Goal: Task Accomplishment & Management: Complete application form

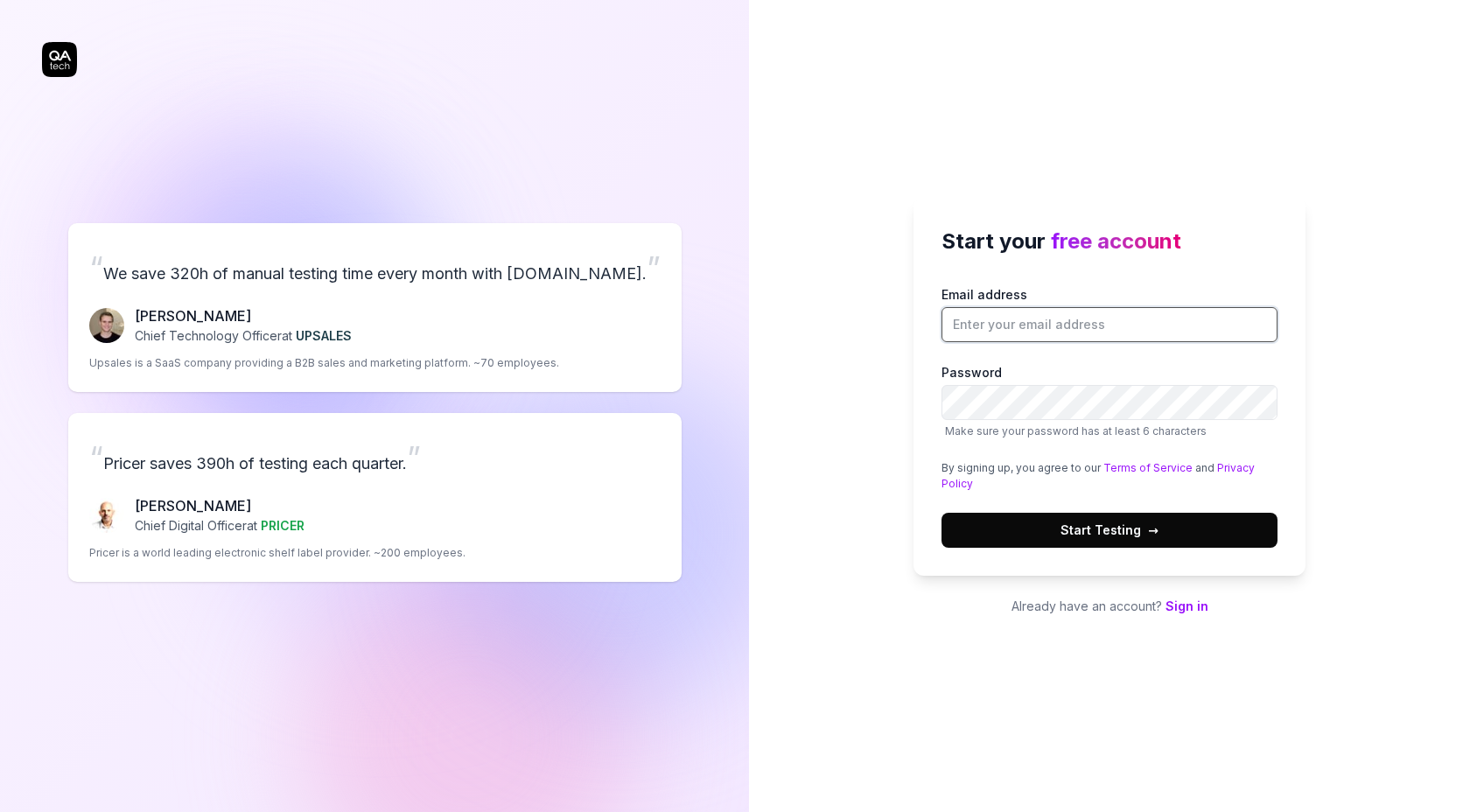
click at [1031, 327] on input "Email address" at bounding box center [1109, 324] width 336 height 35
type input "s"
type input "[EMAIL_ADDRESS][DOMAIN_NAME]"
click at [1126, 530] on span "Start Testing →" at bounding box center [1109, 529] width 98 height 19
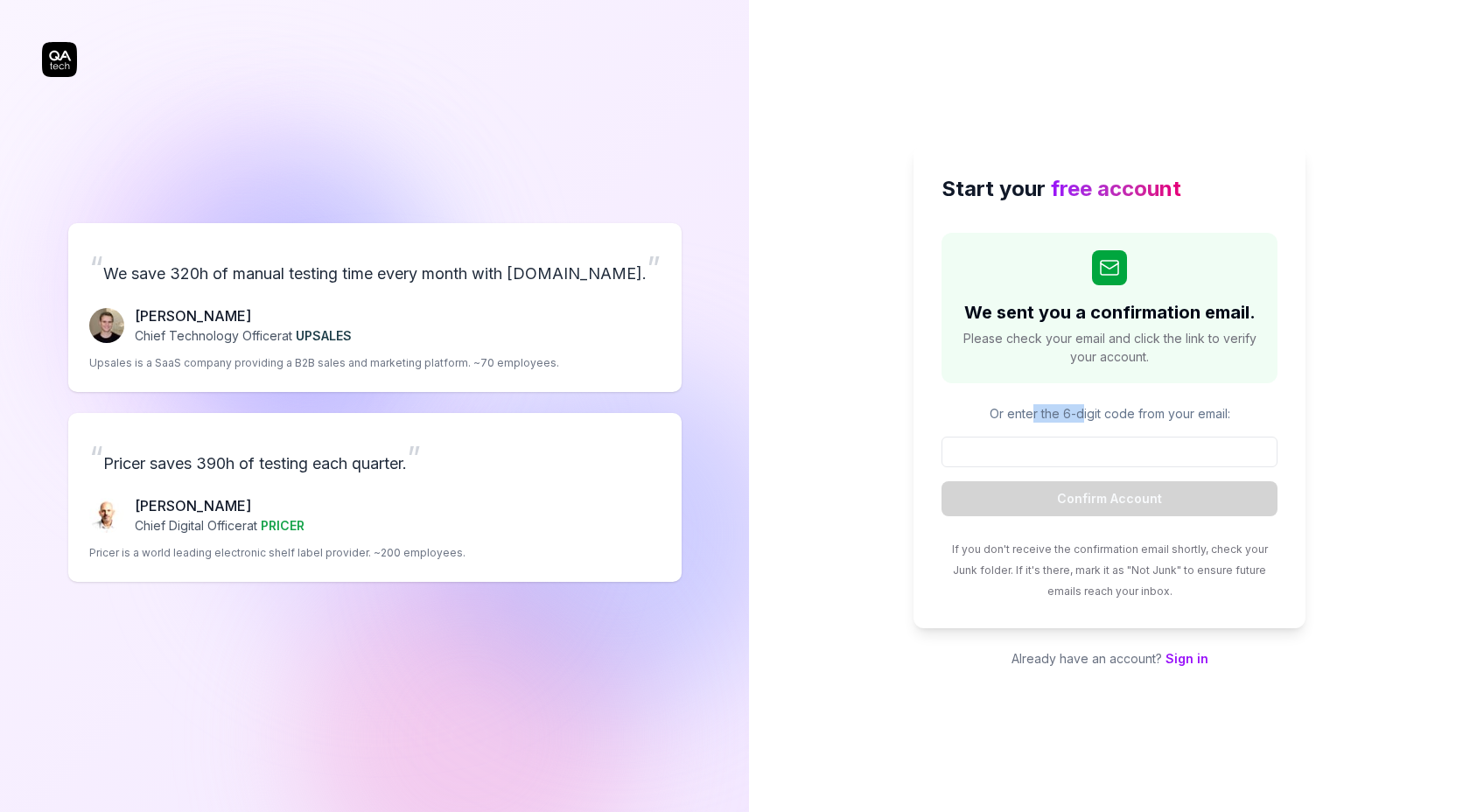
drag, startPoint x: 1030, startPoint y: 413, endPoint x: 1146, endPoint y: 413, distance: 116.0
click at [1146, 413] on p "Or enter the 6-digit code from your email:" at bounding box center [1109, 413] width 336 height 19
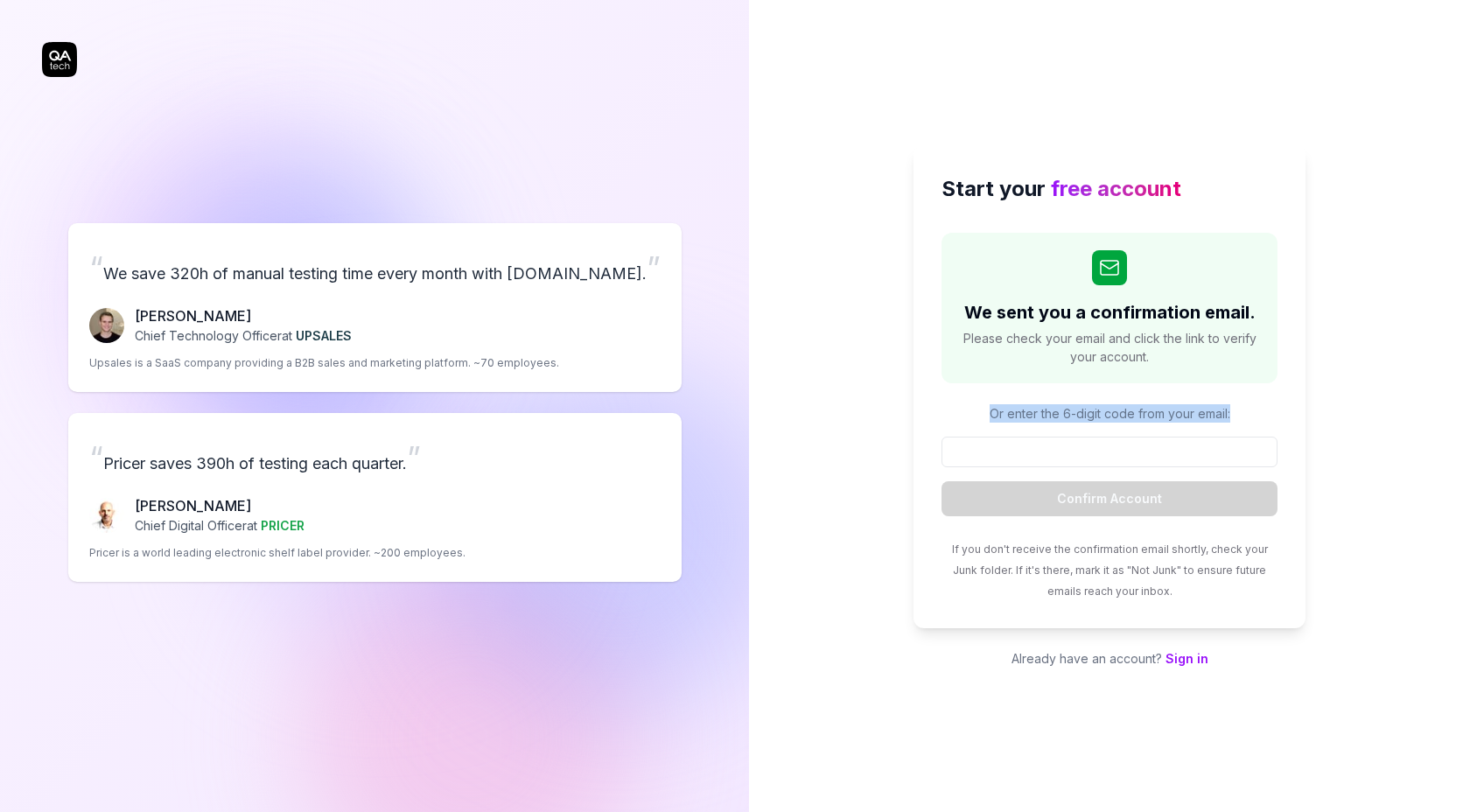
click at [1123, 413] on p "Or enter the 6-digit code from your email:" at bounding box center [1109, 413] width 336 height 19
click at [1111, 413] on p "Or enter the 6-digit code from your email:" at bounding box center [1109, 413] width 336 height 19
drag, startPoint x: 1111, startPoint y: 413, endPoint x: 1238, endPoint y: 413, distance: 127.0
click at [1238, 413] on p "Or enter the 6-digit code from your email:" at bounding box center [1109, 413] width 336 height 19
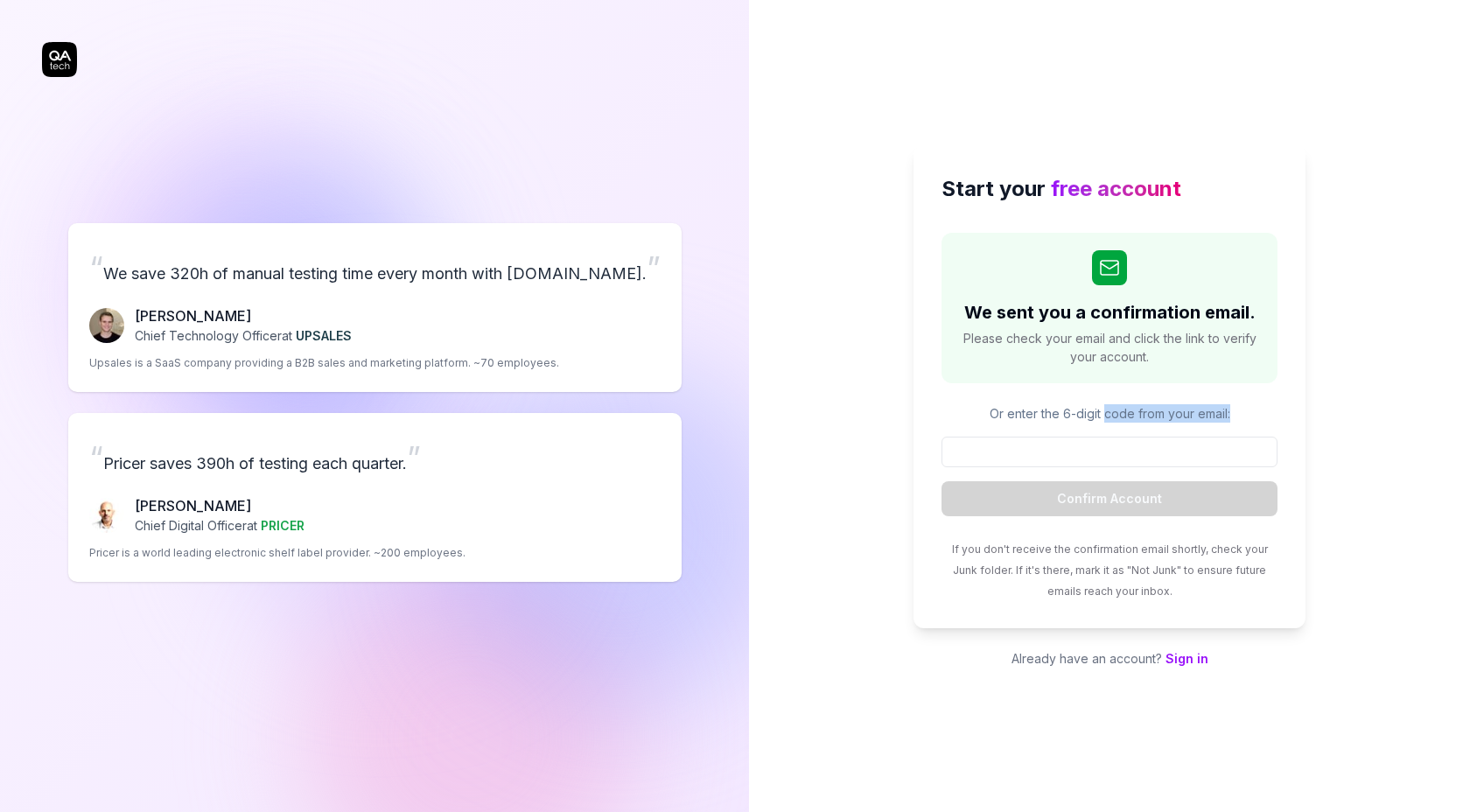
click at [1238, 413] on p "Or enter the 6-digit code from your email:" at bounding box center [1109, 413] width 336 height 19
drag, startPoint x: 1238, startPoint y: 413, endPoint x: 1127, endPoint y: 417, distance: 111.1
click at [1126, 417] on p "Or enter the 6-digit code from your email:" at bounding box center [1109, 413] width 336 height 19
click at [1127, 417] on p "Or enter the 6-digit code from your email:" at bounding box center [1109, 413] width 336 height 19
drag, startPoint x: 1127, startPoint y: 417, endPoint x: 1246, endPoint y: 417, distance: 119.0
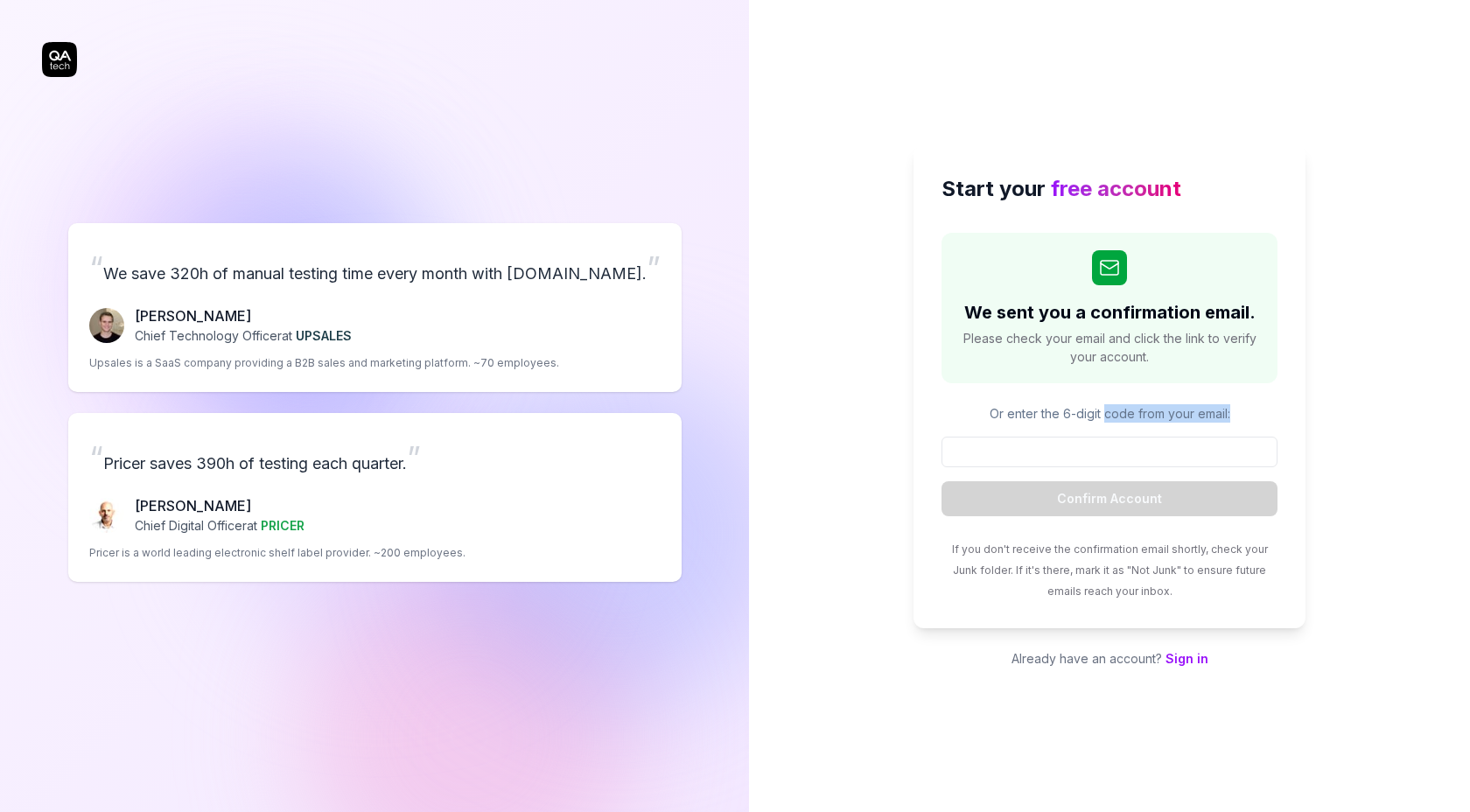
click at [1246, 417] on p "Or enter the 6-digit code from your email:" at bounding box center [1109, 413] width 336 height 19
drag, startPoint x: 1246, startPoint y: 417, endPoint x: 1113, endPoint y: 414, distance: 133.0
click at [1113, 414] on p "Or enter the 6-digit code from your email:" at bounding box center [1109, 413] width 336 height 19
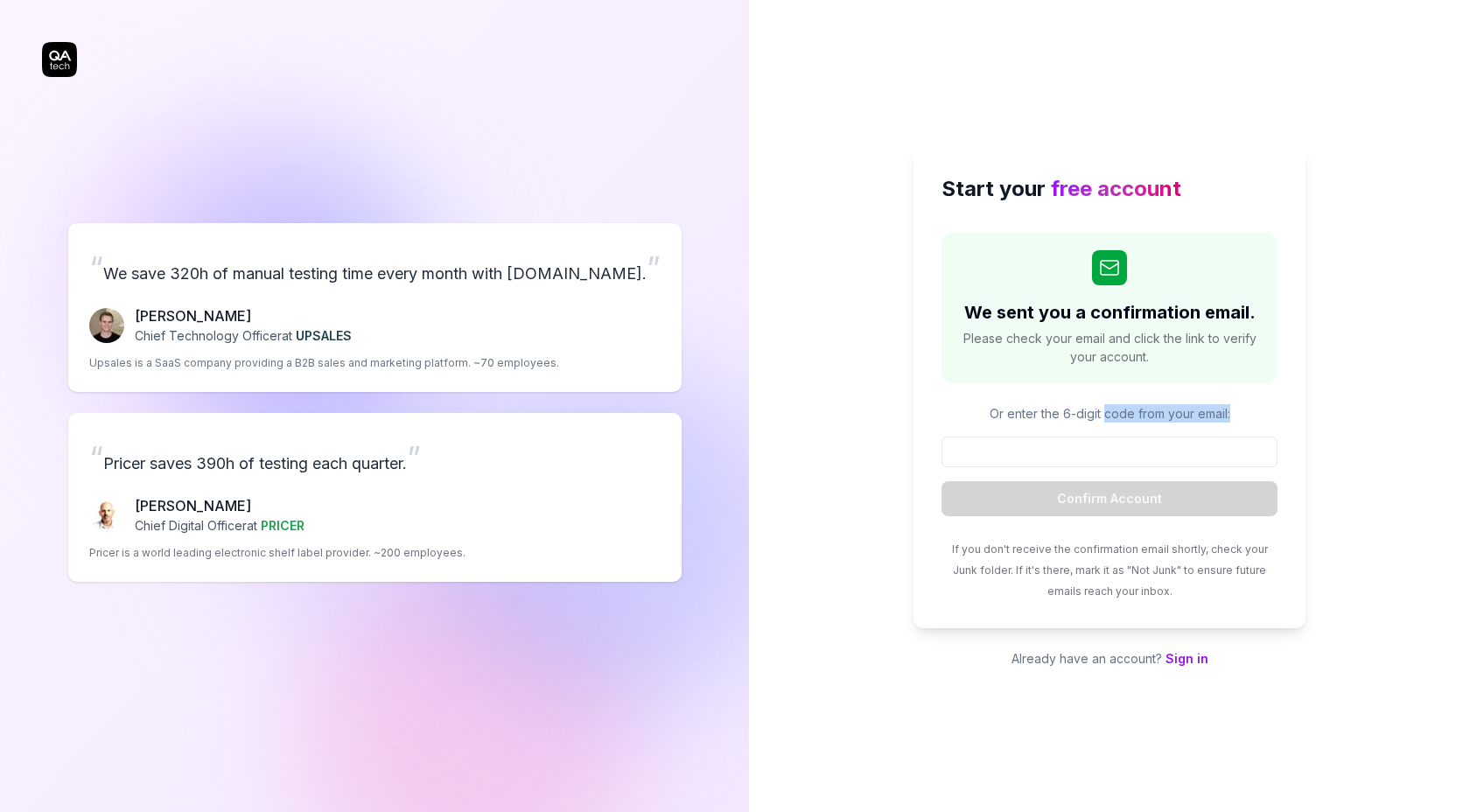
drag, startPoint x: 1113, startPoint y: 414, endPoint x: 1252, endPoint y: 414, distance: 139.0
click at [1252, 414] on p "Or enter the 6-digit code from your email:" at bounding box center [1109, 413] width 336 height 19
drag, startPoint x: 334, startPoint y: 239, endPoint x: 672, endPoint y: 5, distance: 411.1
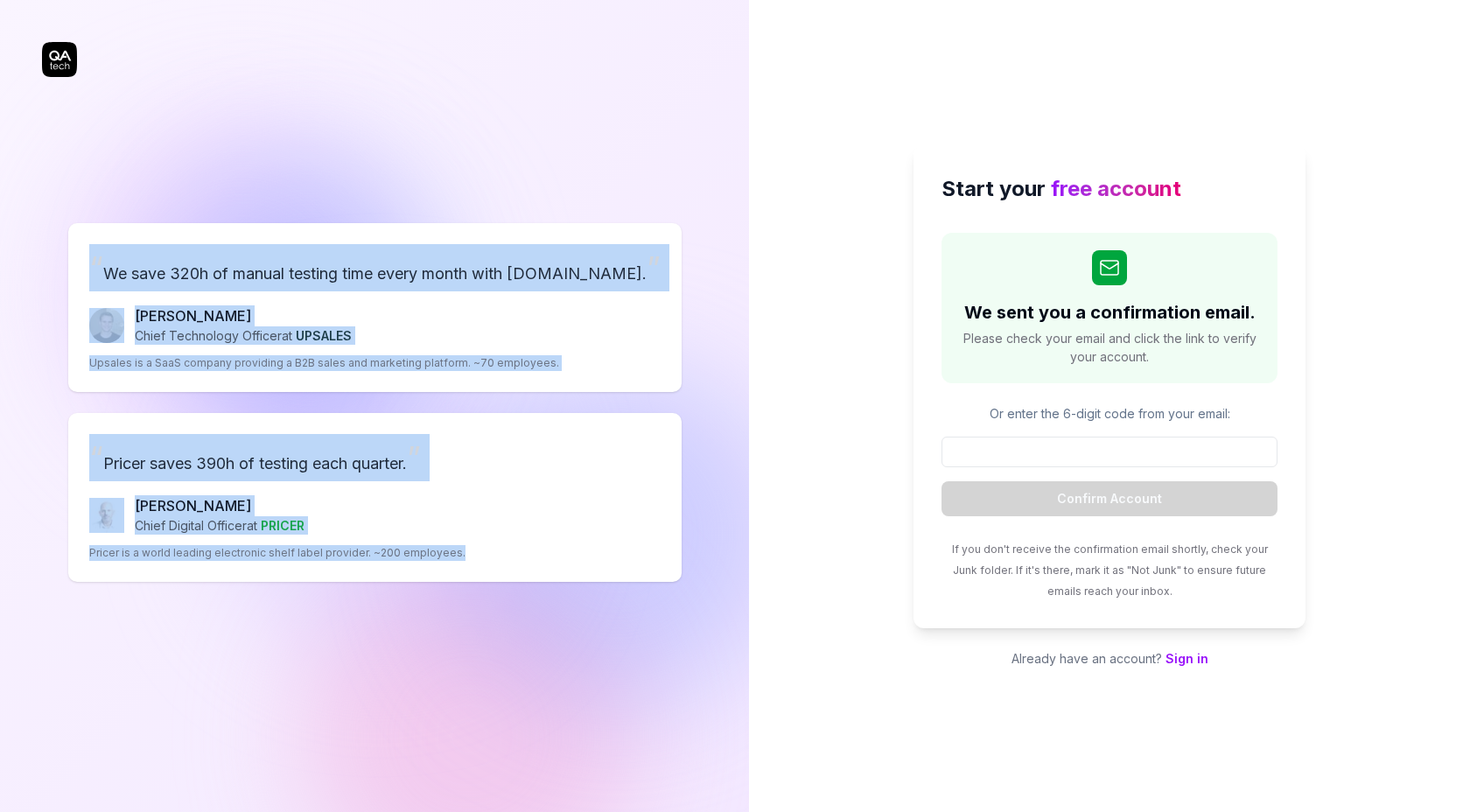
drag, startPoint x: 669, startPoint y: 394, endPoint x: 683, endPoint y: 699, distance: 305.3
click at [683, 699] on div "“ We save 320h of manual testing time every month with [DOMAIN_NAME]. ” [PERSON…" at bounding box center [374, 402] width 665 height 735
drag, startPoint x: 683, startPoint y: 699, endPoint x: 522, endPoint y: 184, distance: 539.6
click at [522, 184] on div "“ We save 320h of manual testing time every month with [DOMAIN_NAME]. ” [PERSON…" at bounding box center [374, 402] width 665 height 735
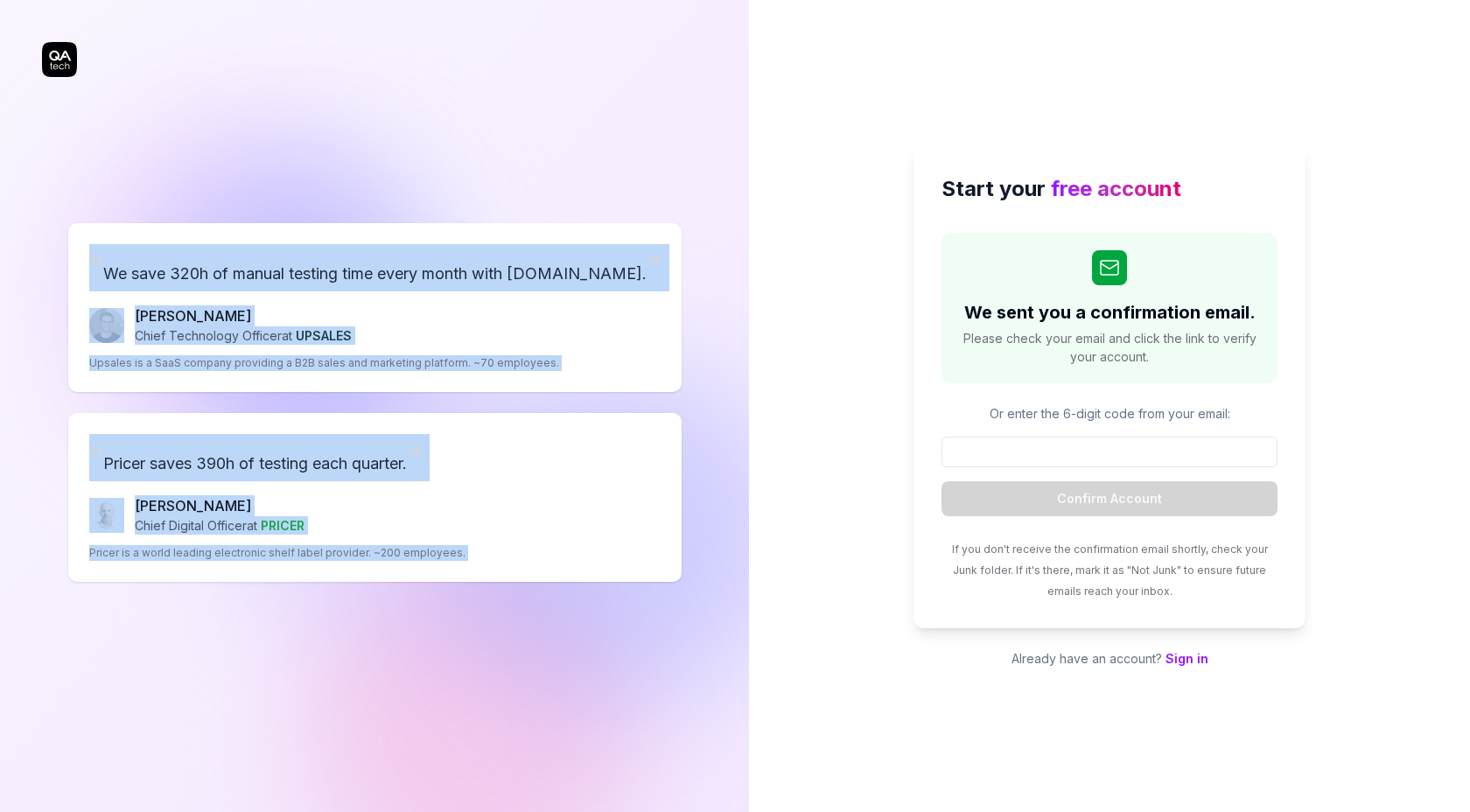
click at [522, 184] on div "“ We save 320h of manual testing time every month with [DOMAIN_NAME]. ” [PERSON…" at bounding box center [374, 402] width 665 height 735
drag, startPoint x: 522, startPoint y: 184, endPoint x: 629, endPoint y: 629, distance: 457.7
click at [629, 629] on div "“ We save 320h of manual testing time every month with [DOMAIN_NAME]. ” [PERSON…" at bounding box center [374, 402] width 665 height 735
drag, startPoint x: 629, startPoint y: 629, endPoint x: 536, endPoint y: 161, distance: 477.2
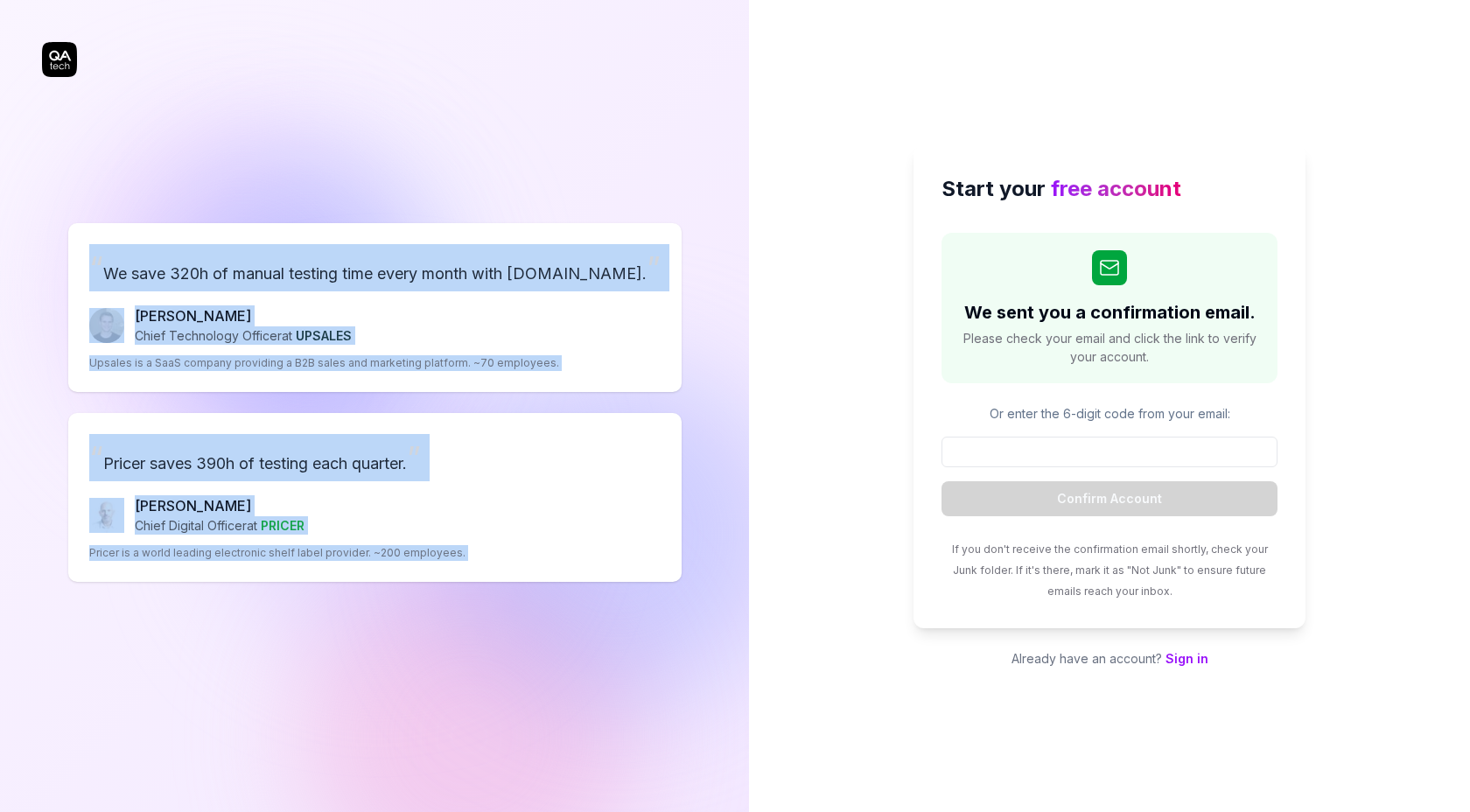
click at [536, 160] on div "“ We save 320h of manual testing time every month with [DOMAIN_NAME]. ” [PERSON…" at bounding box center [374, 402] width 665 height 735
click at [536, 161] on div "“ We save 320h of manual testing time every month with [DOMAIN_NAME]. ” [PERSON…" at bounding box center [374, 402] width 665 height 735
drag, startPoint x: 536, startPoint y: 161, endPoint x: 608, endPoint y: 702, distance: 545.8
click at [609, 702] on div "“ We save 320h of manual testing time every month with [DOMAIN_NAME]. ” [PERSON…" at bounding box center [374, 402] width 665 height 735
click at [608, 702] on div "“ We save 320h of manual testing time every month with [DOMAIN_NAME]. ” [PERSON…" at bounding box center [374, 402] width 665 height 735
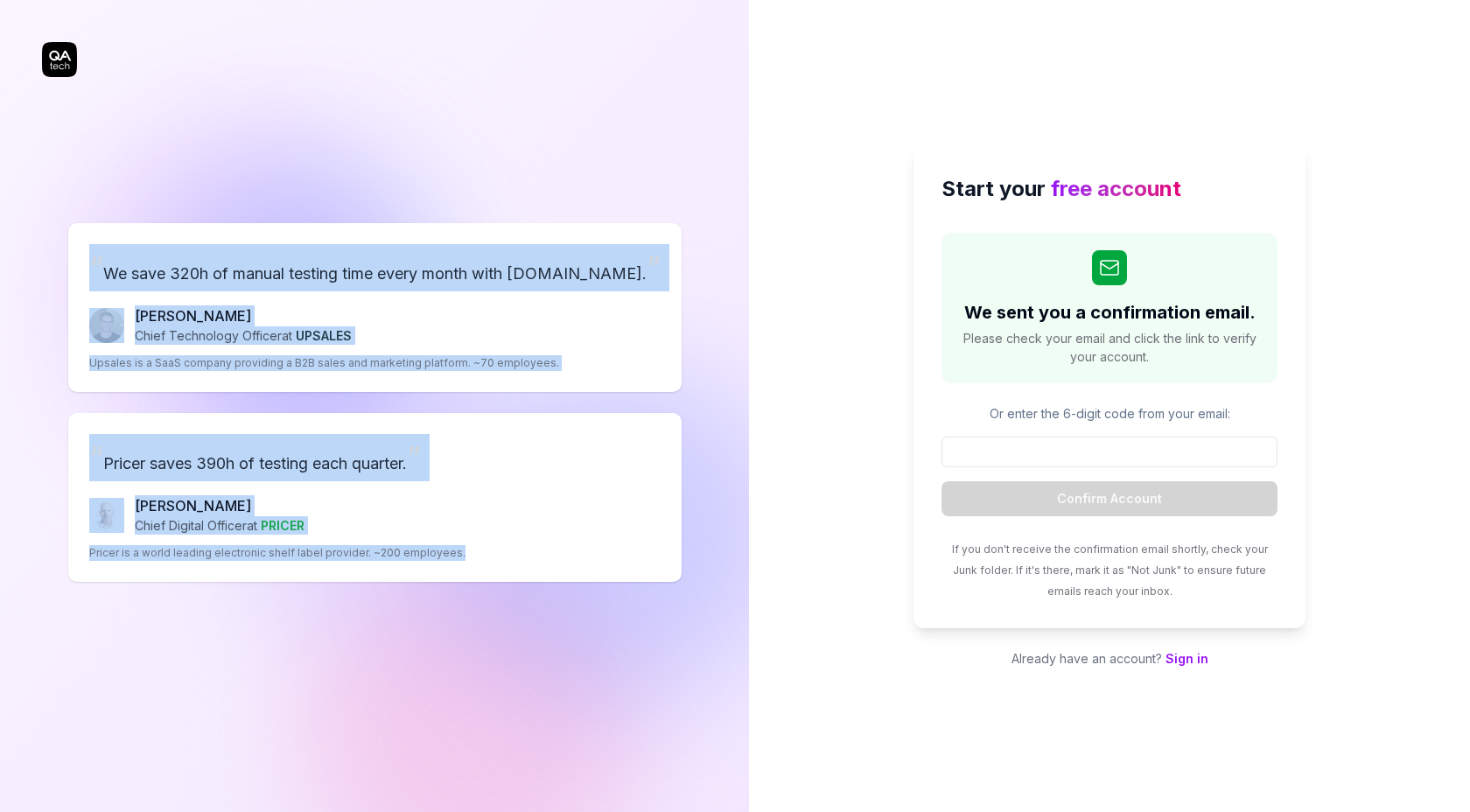
drag, startPoint x: 608, startPoint y: 702, endPoint x: 481, endPoint y: 243, distance: 476.2
click at [481, 242] on div "“ We save 320h of manual testing time every month with [DOMAIN_NAME]. ” [PERSON…" at bounding box center [374, 402] width 665 height 735
click at [481, 243] on div "“ We save 320h of manual testing time every month with [DOMAIN_NAME]. ” [PERSON…" at bounding box center [375, 308] width 614 height 168
